Goal: Task Accomplishment & Management: Use online tool/utility

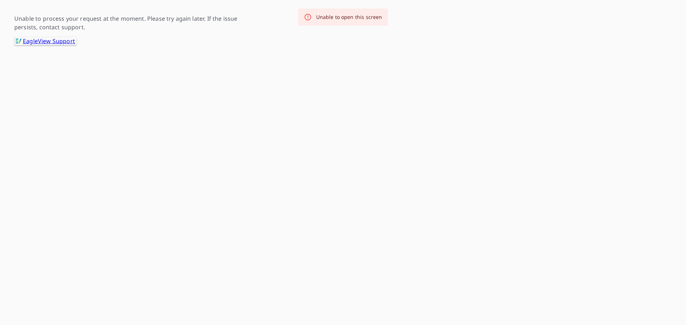
click at [48, 45] on html "-- -- Unable to process your request at the moment. Please try again later. If …" at bounding box center [343, 22] width 686 height 45
click at [50, 44] on link ".favicon_svg__cls-1{fill:#8ccc4c}.favicon_svg__cls-2{fill:#0098c5} EagleView Su…" at bounding box center [45, 41] width 62 height 8
